Goal: Transaction & Acquisition: Book appointment/travel/reservation

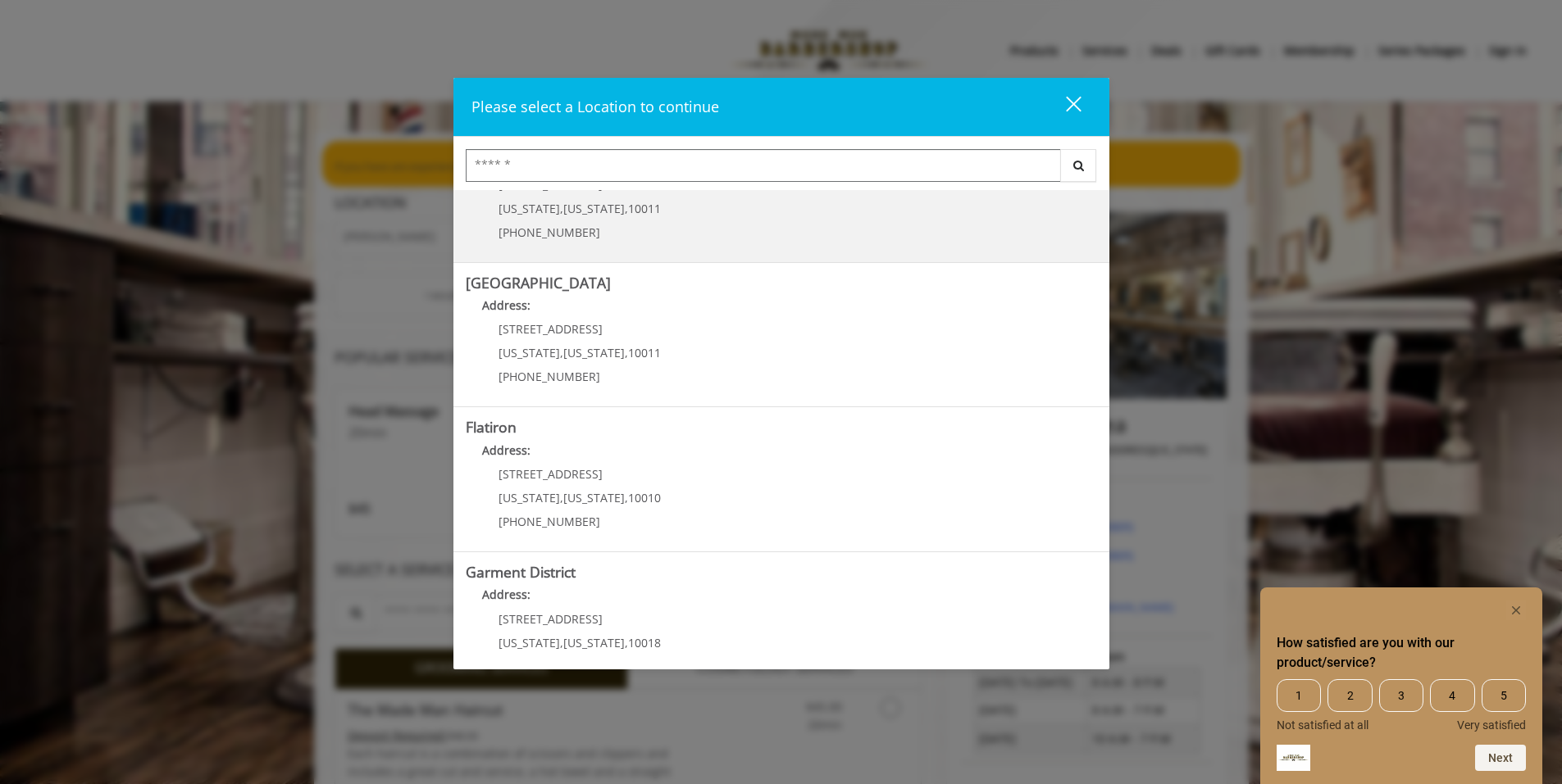
scroll to position [246, 0]
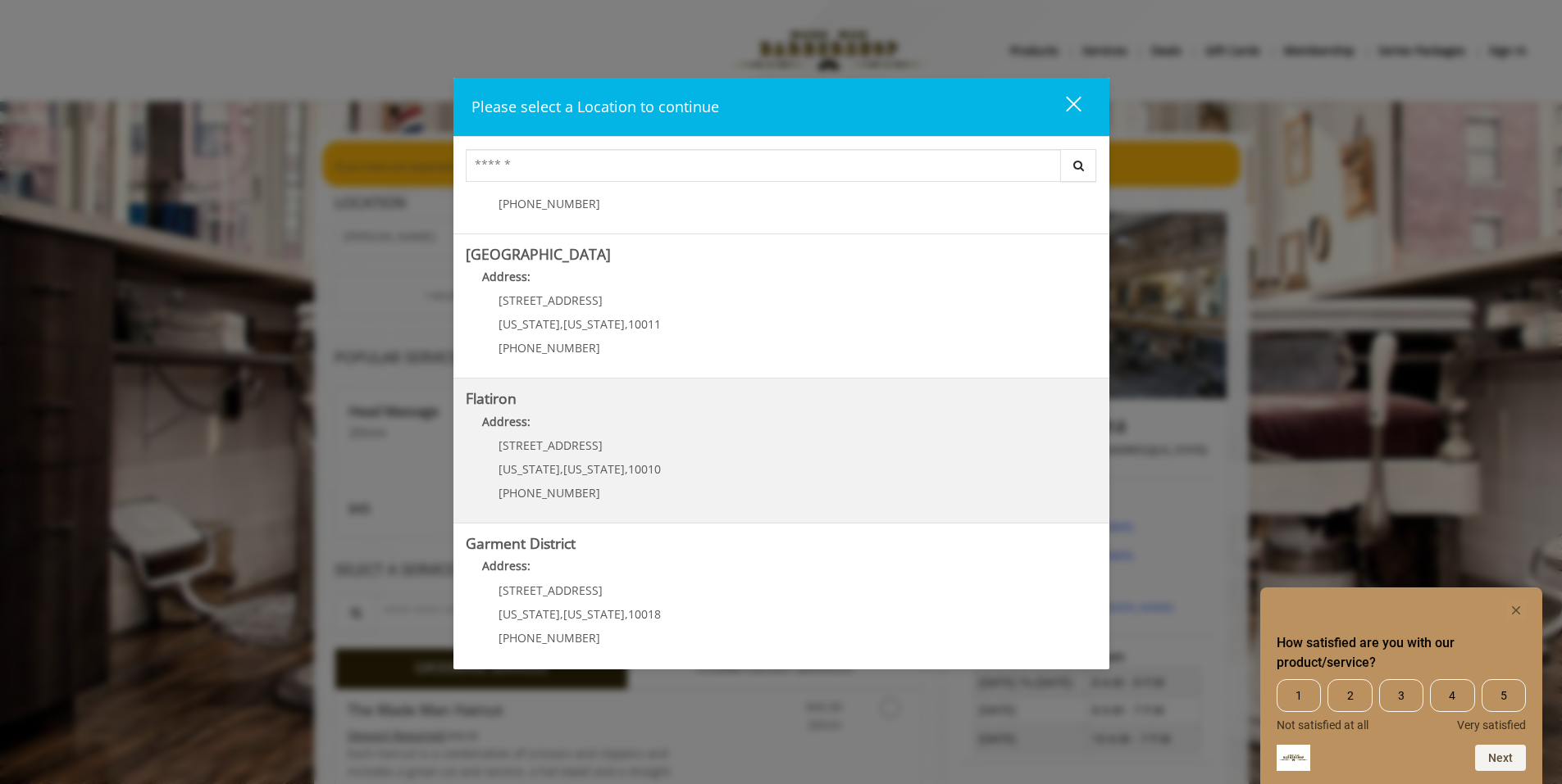
click at [509, 402] on b "Flatiron" at bounding box center [490, 398] width 51 height 20
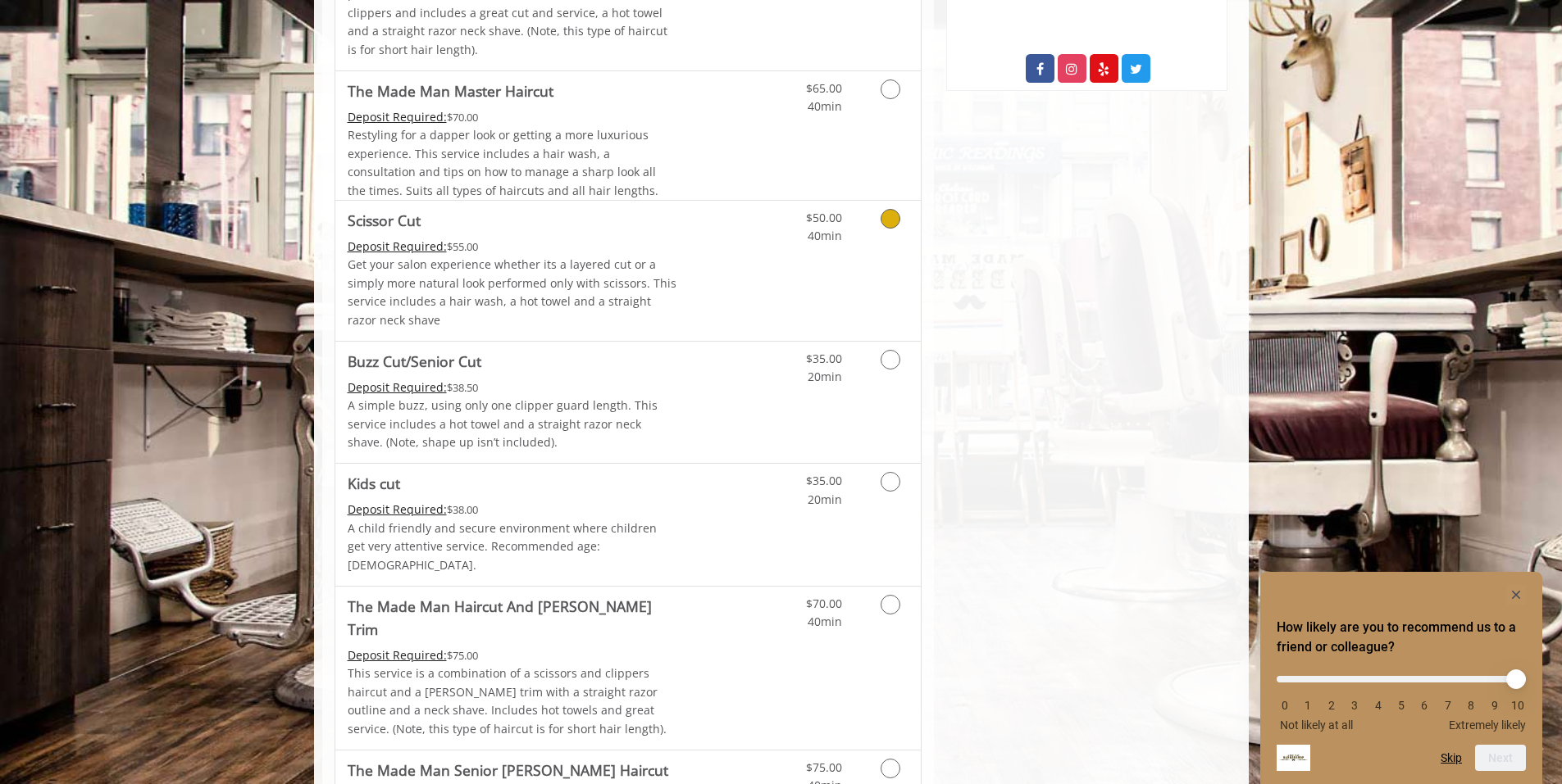
scroll to position [820, 0]
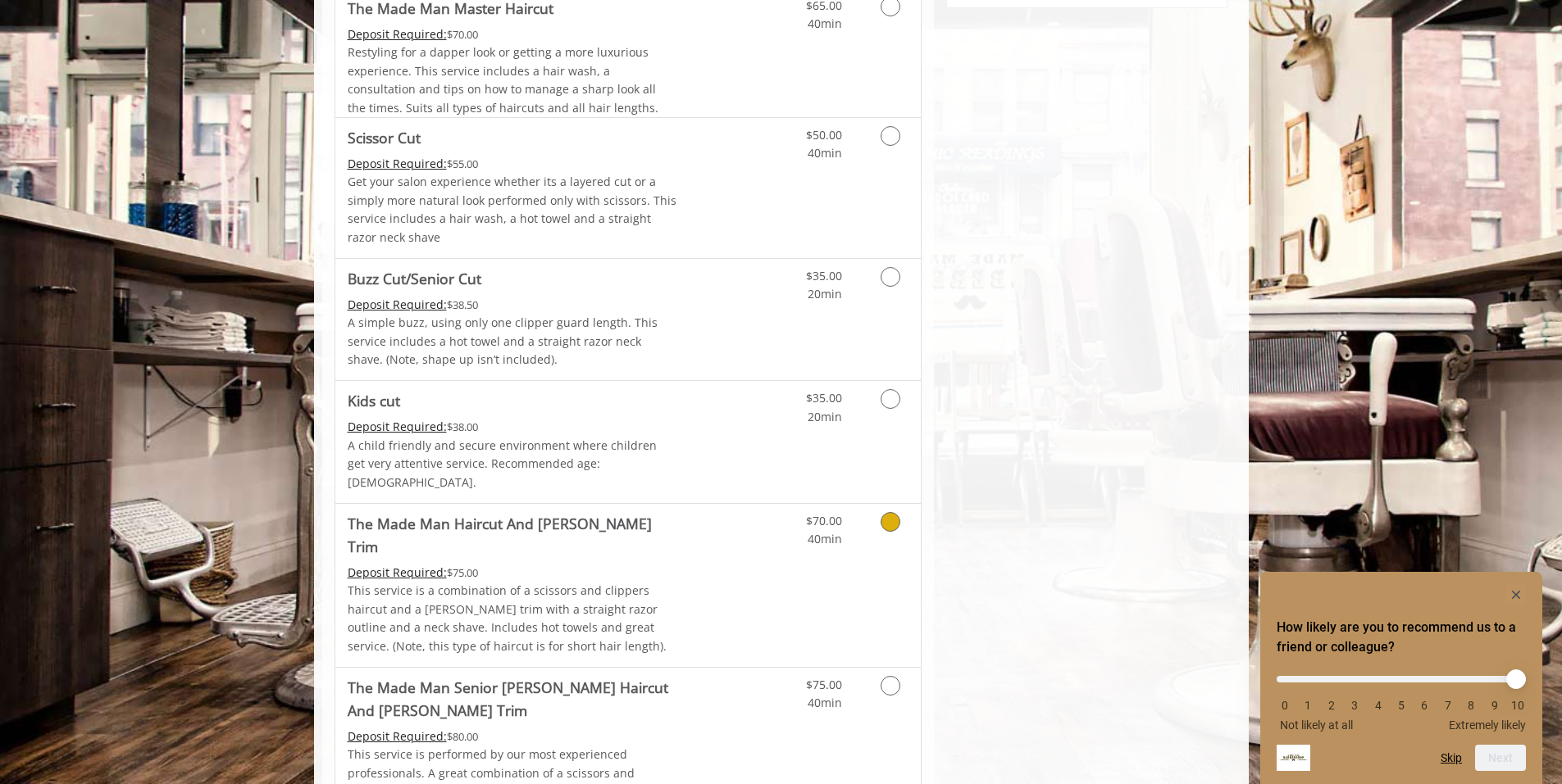
click at [765, 516] on div "$70.00 40min" at bounding box center [807, 526] width 93 height 45
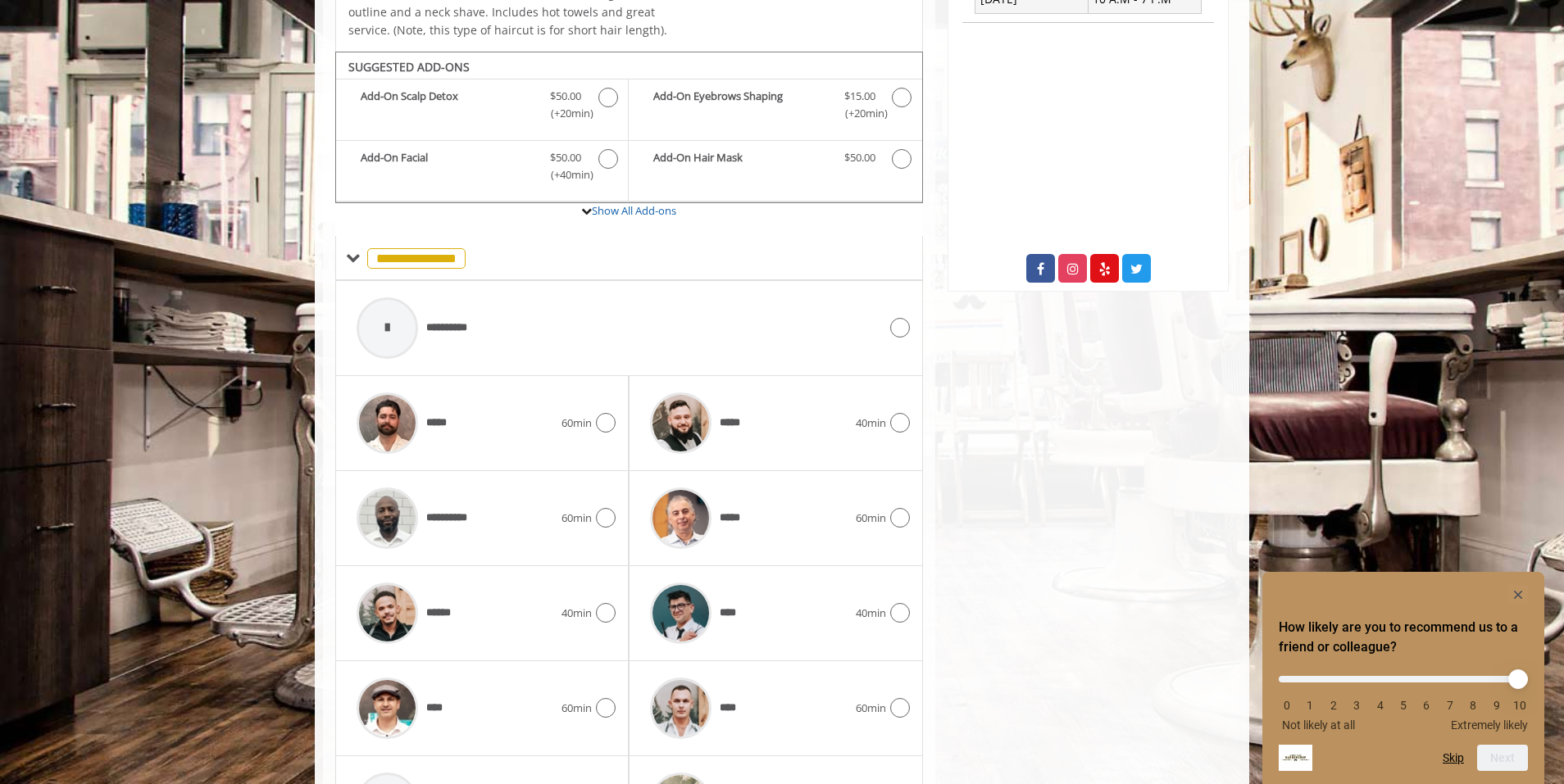
scroll to position [566, 0]
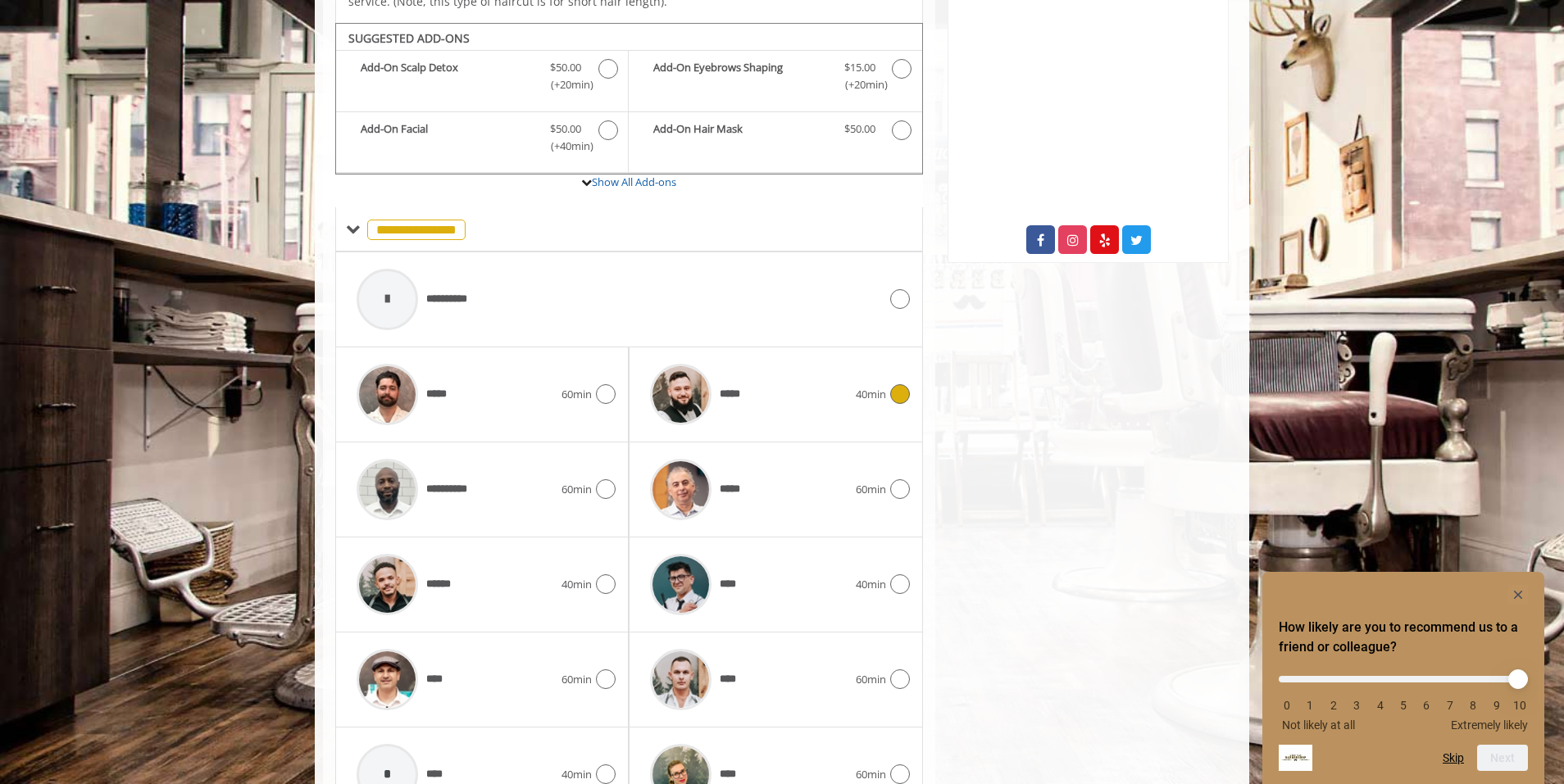
click at [892, 385] on icon at bounding box center [900, 394] width 20 height 20
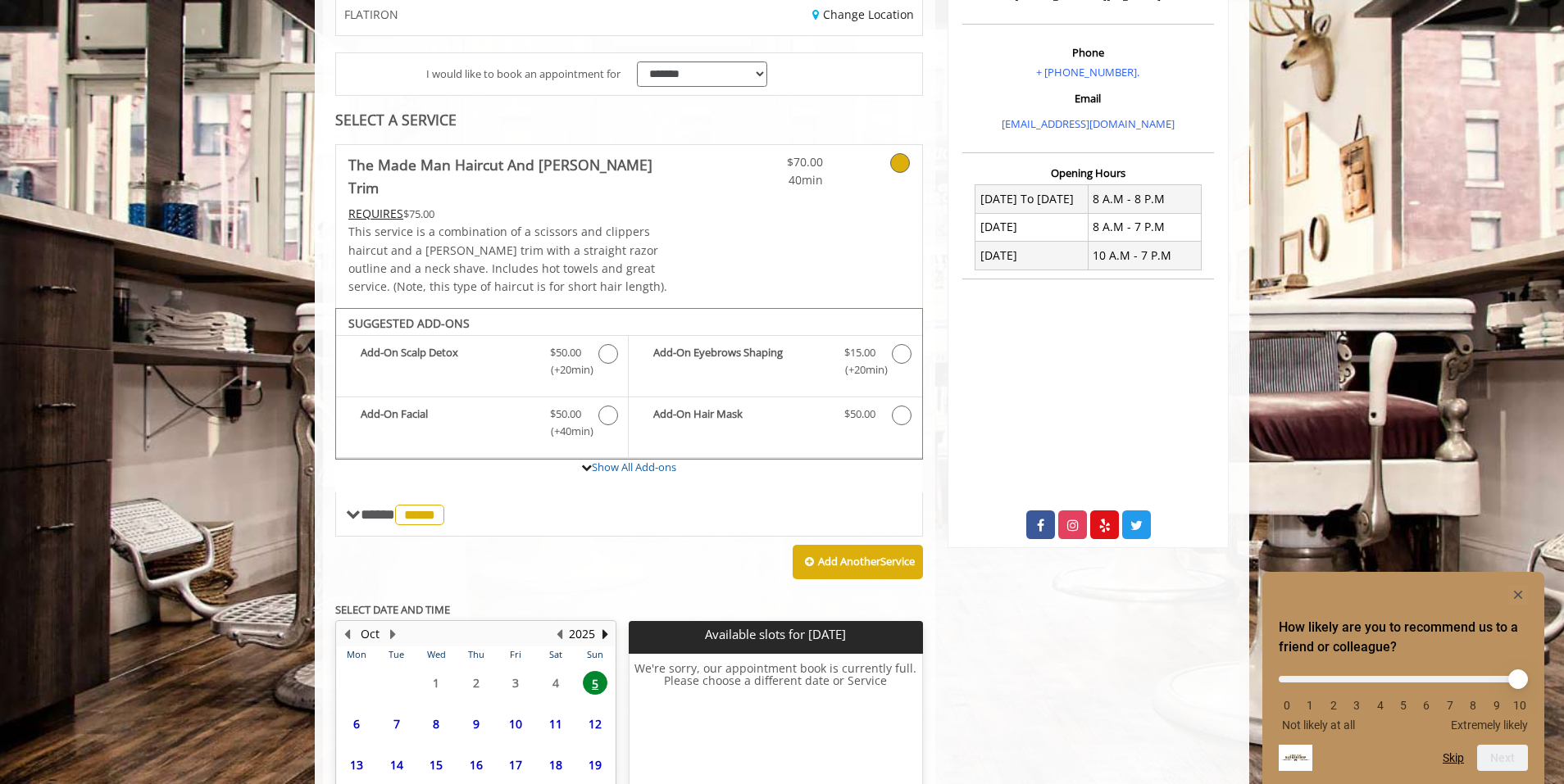
scroll to position [431, 0]
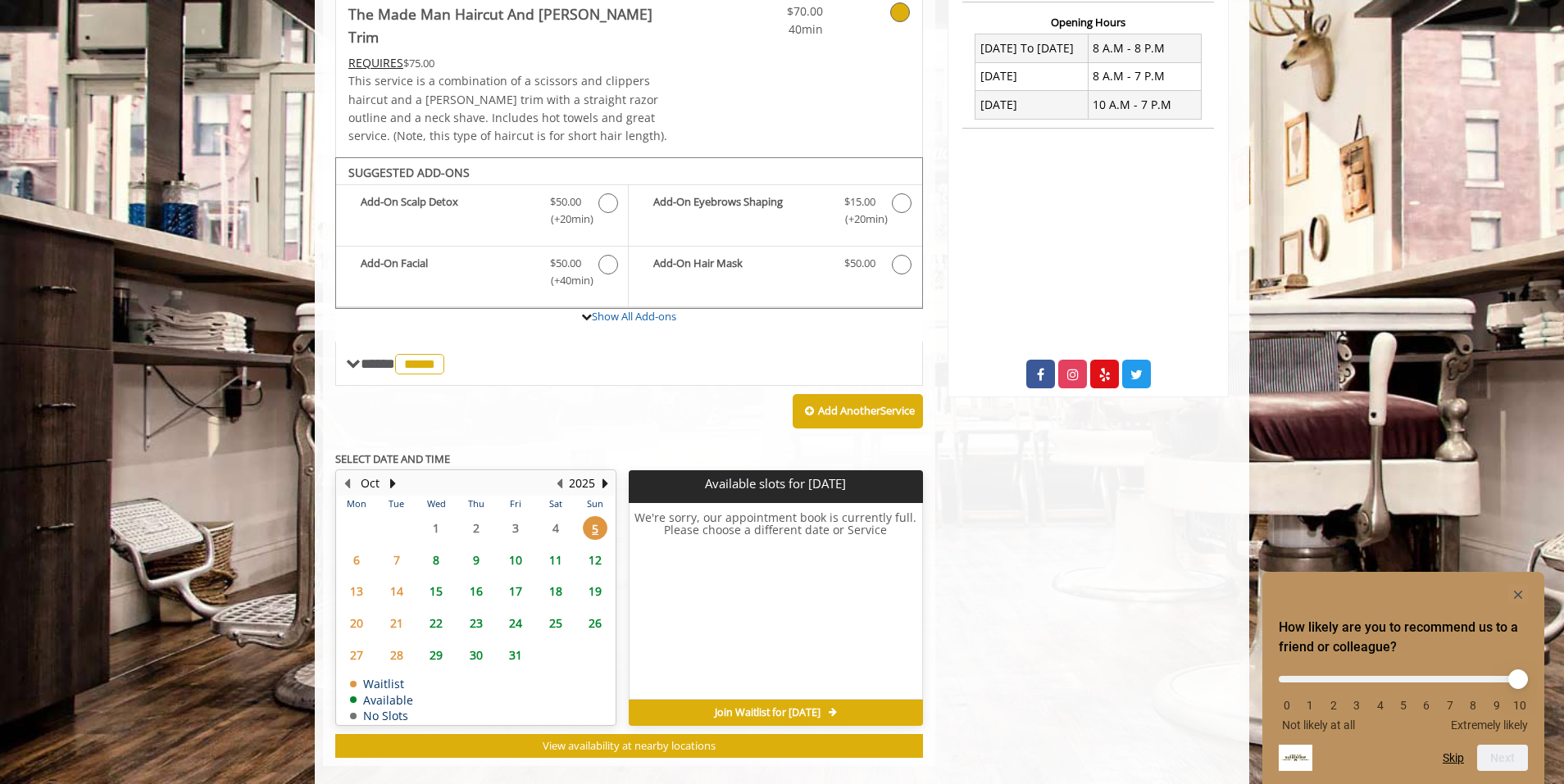
click at [437, 548] on span "8" at bounding box center [436, 560] width 25 height 24
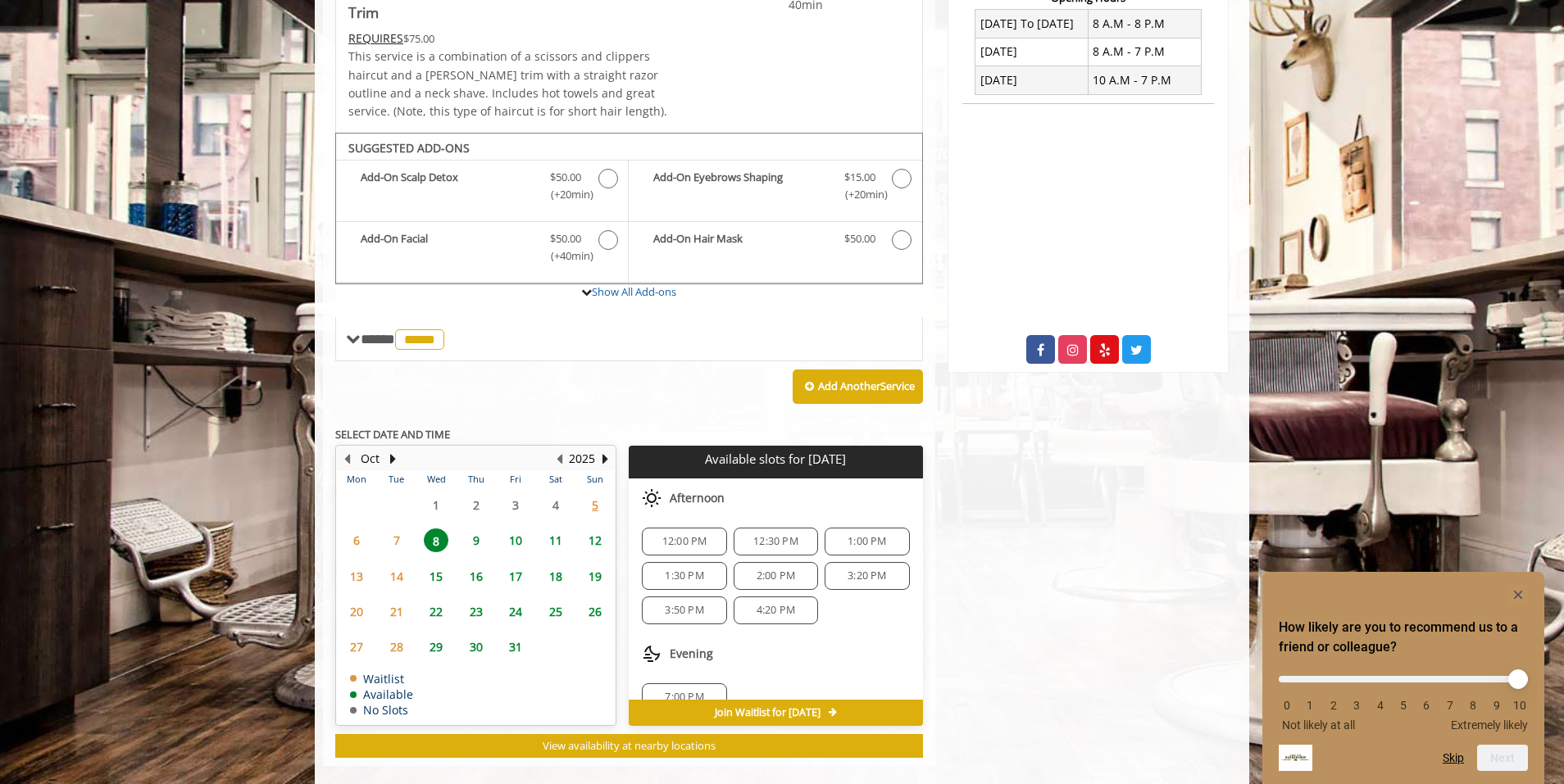
scroll to position [177, 0]
